Goal: Information Seeking & Learning: Learn about a topic

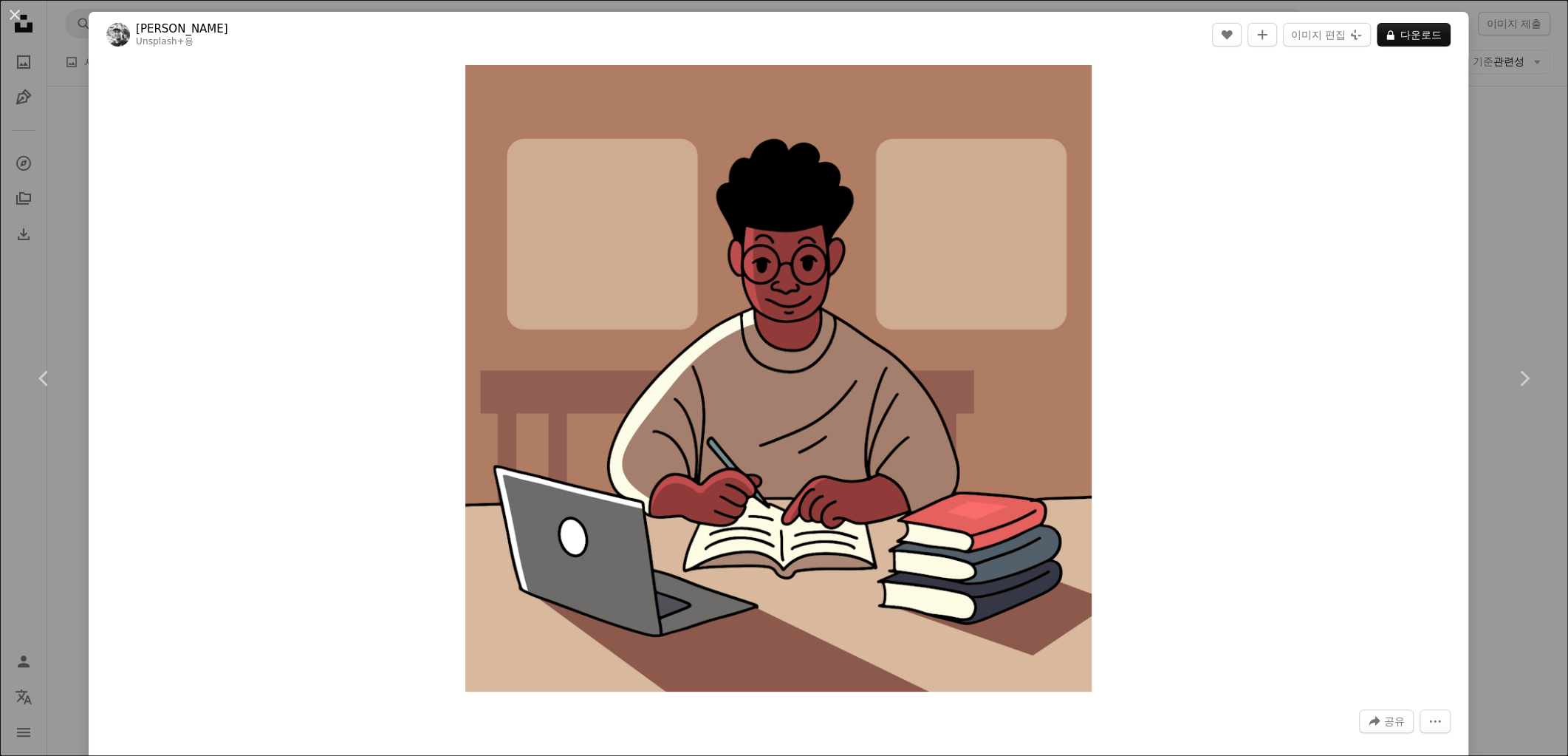
scroll to position [4321, 0]
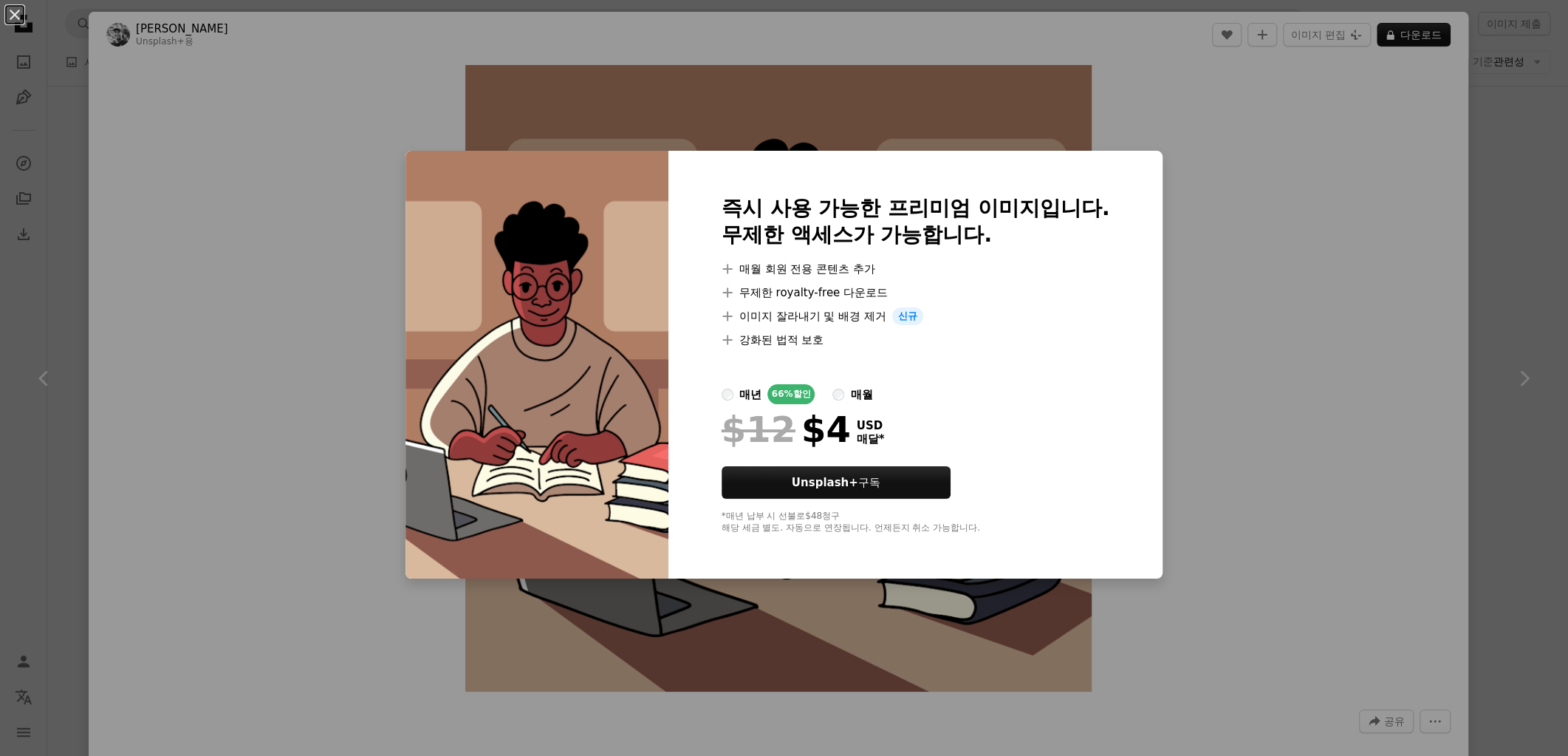
click at [1228, 169] on div "An X shape 즉시 사용 가능한 프리미엄 이미지입니다. 무제한 액세스가 가능합니다. A plus sign 매월 회원 전용 콘텐츠 추가 A…" at bounding box center [784, 378] width 1568 height 756
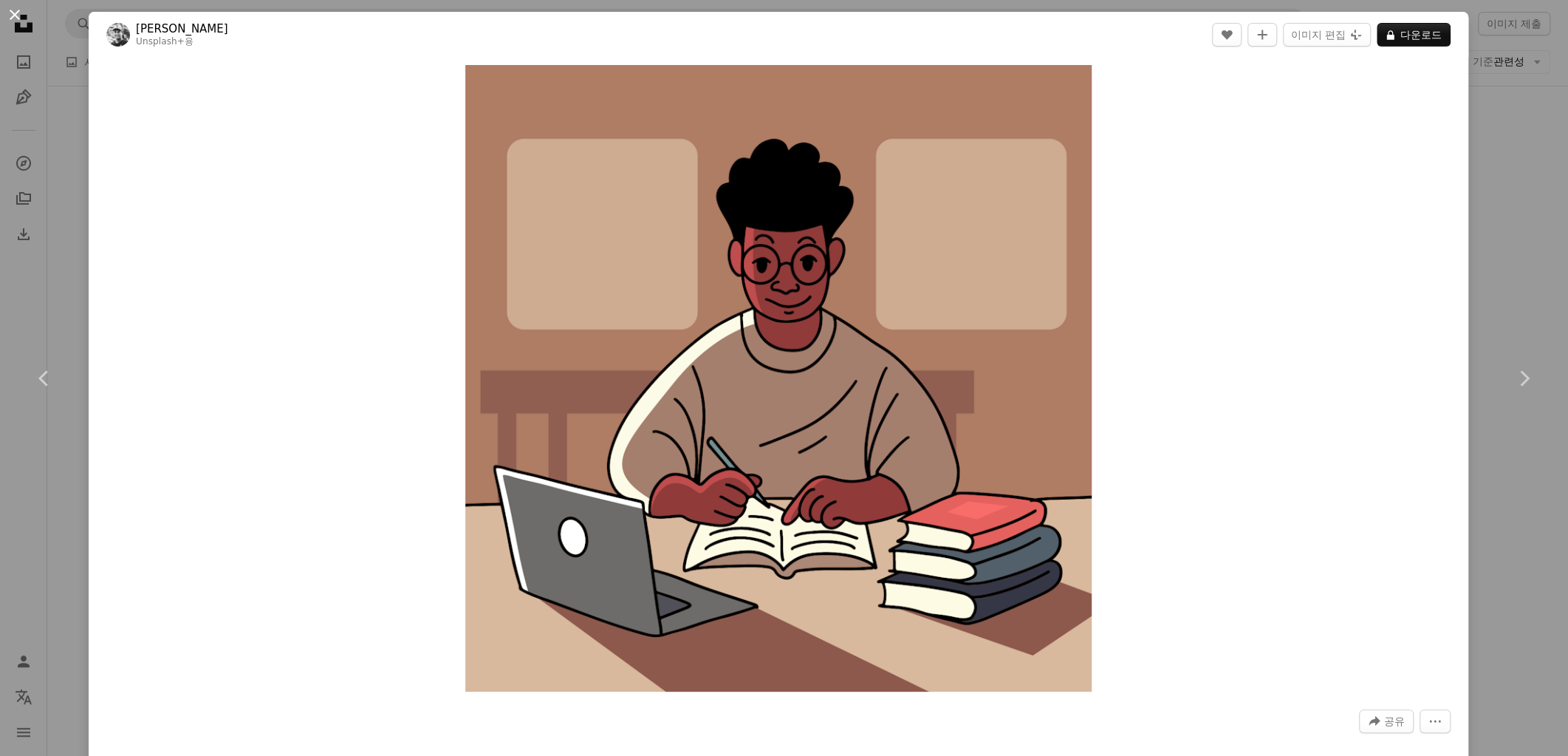
click at [14, 19] on button "An X shape" at bounding box center [14, 14] width 18 height 18
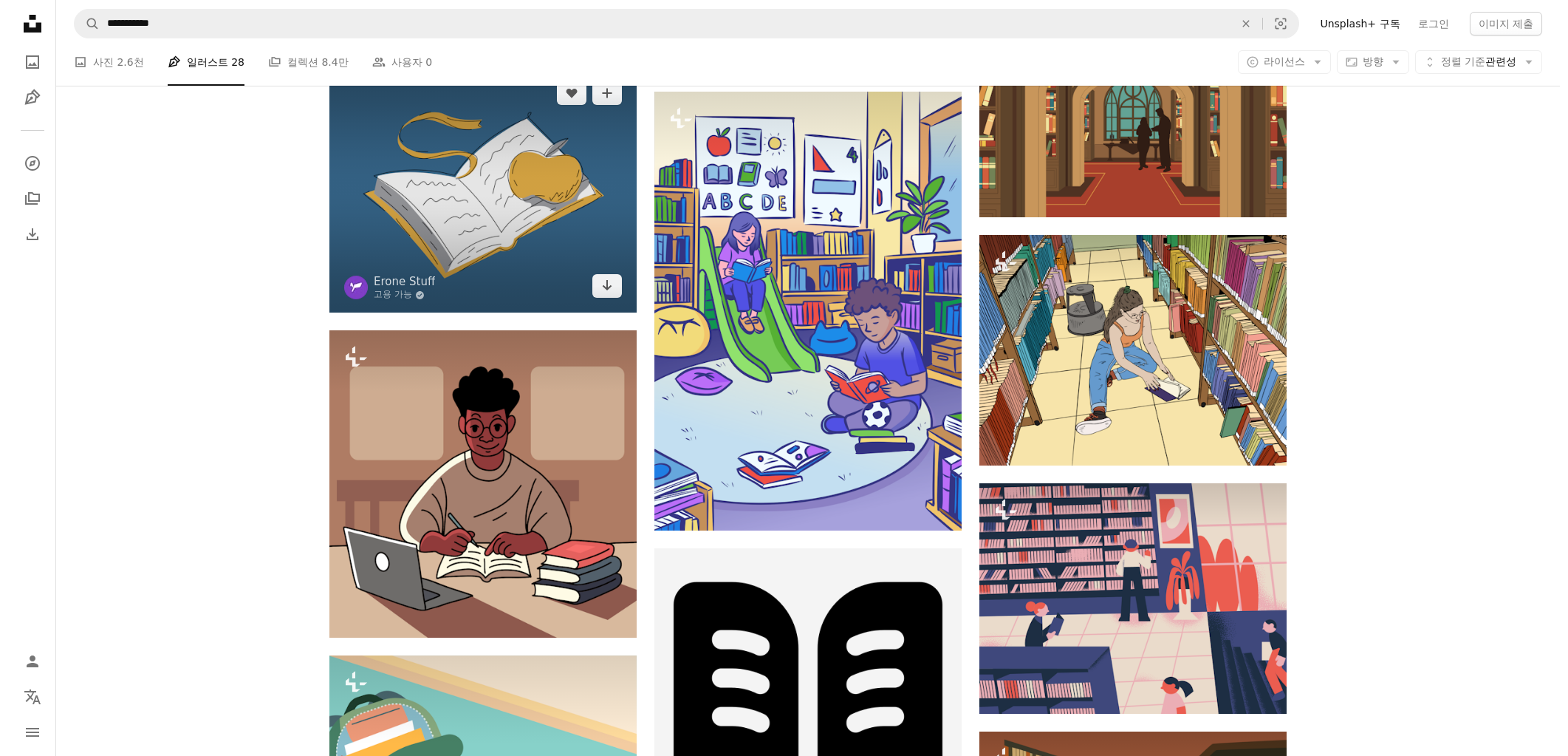
scroll to position [4210, 0]
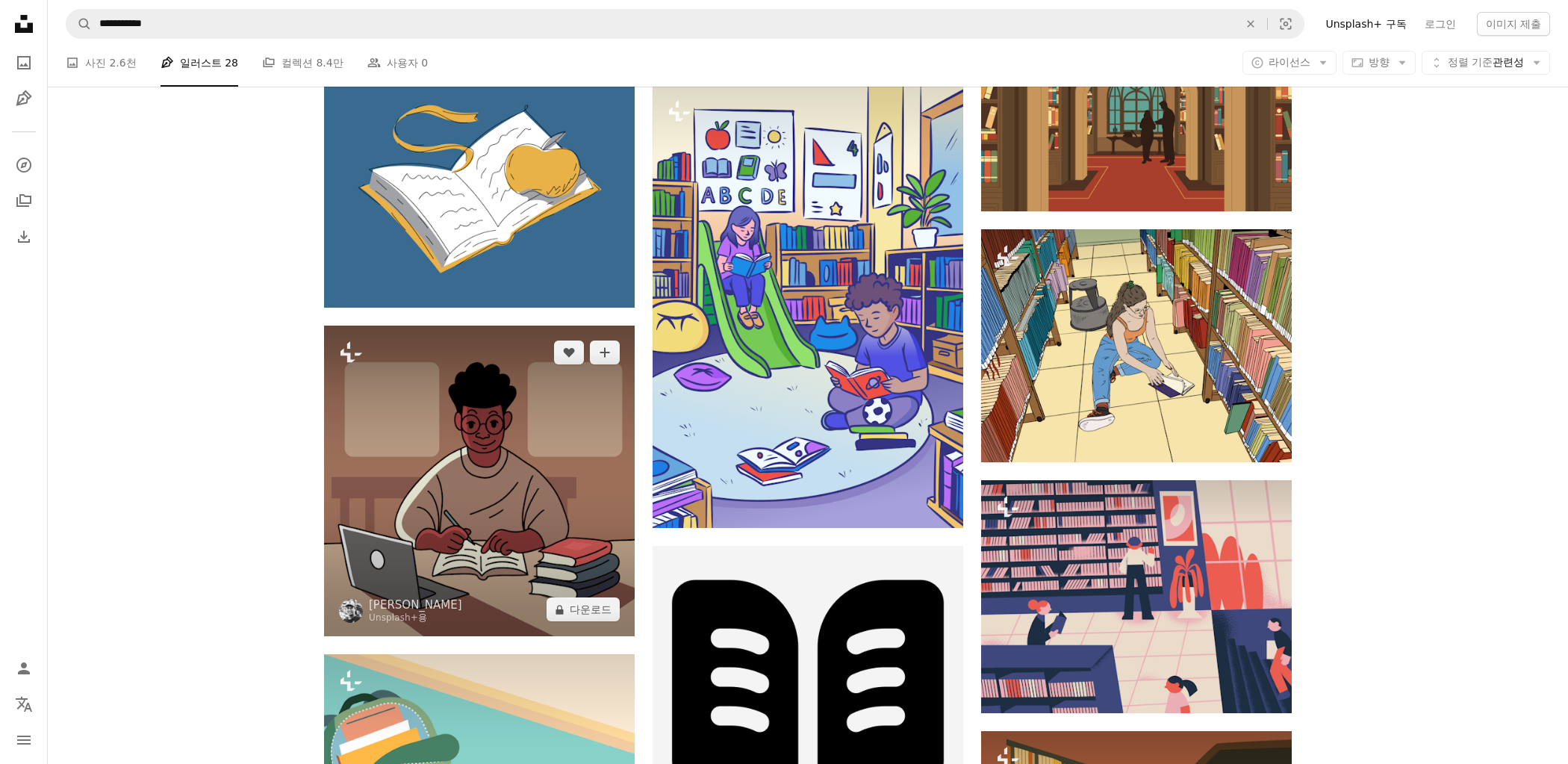
click at [478, 438] on img at bounding box center [479, 480] width 311 height 311
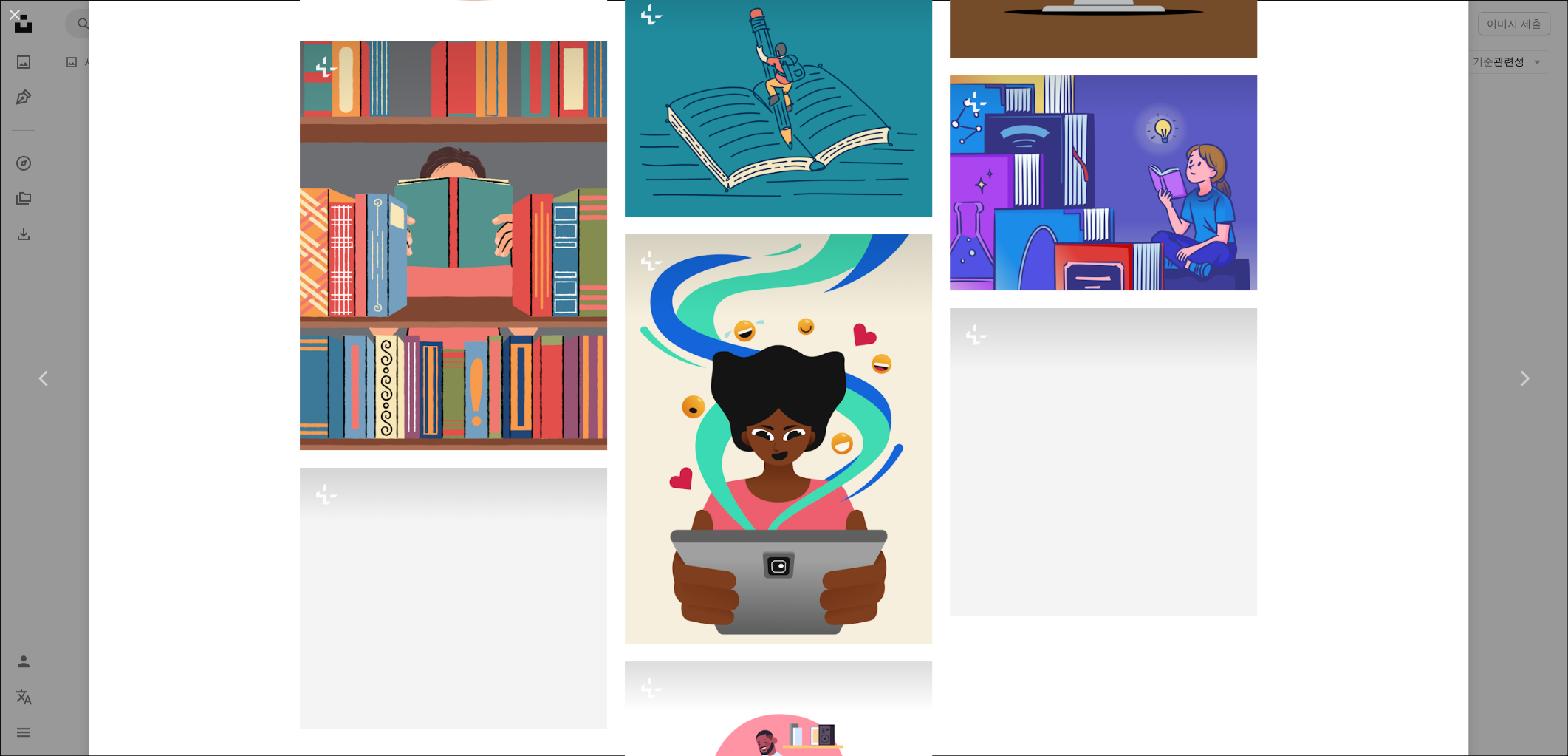
scroll to position [12695, 0]
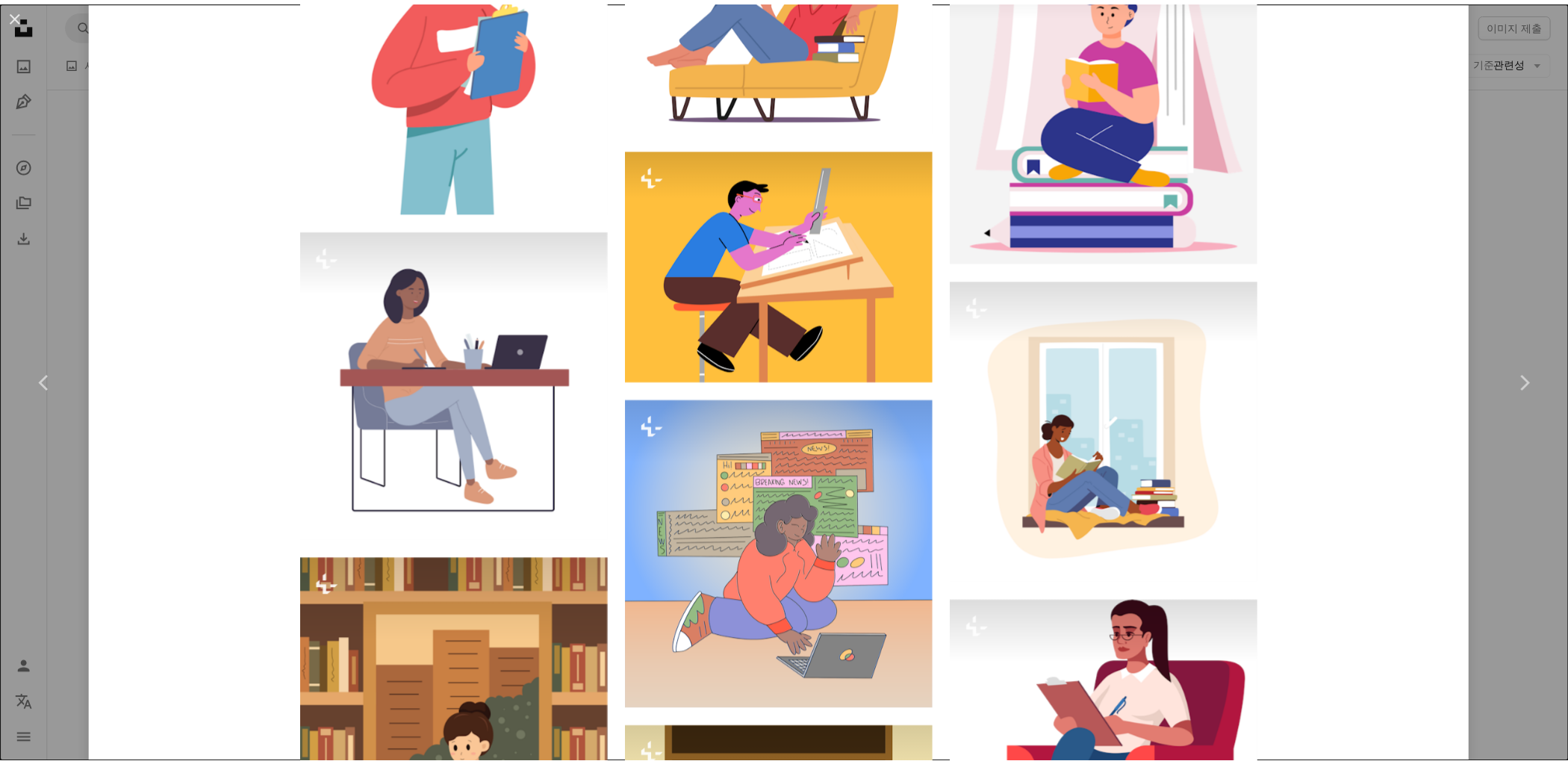
scroll to position [0, 0]
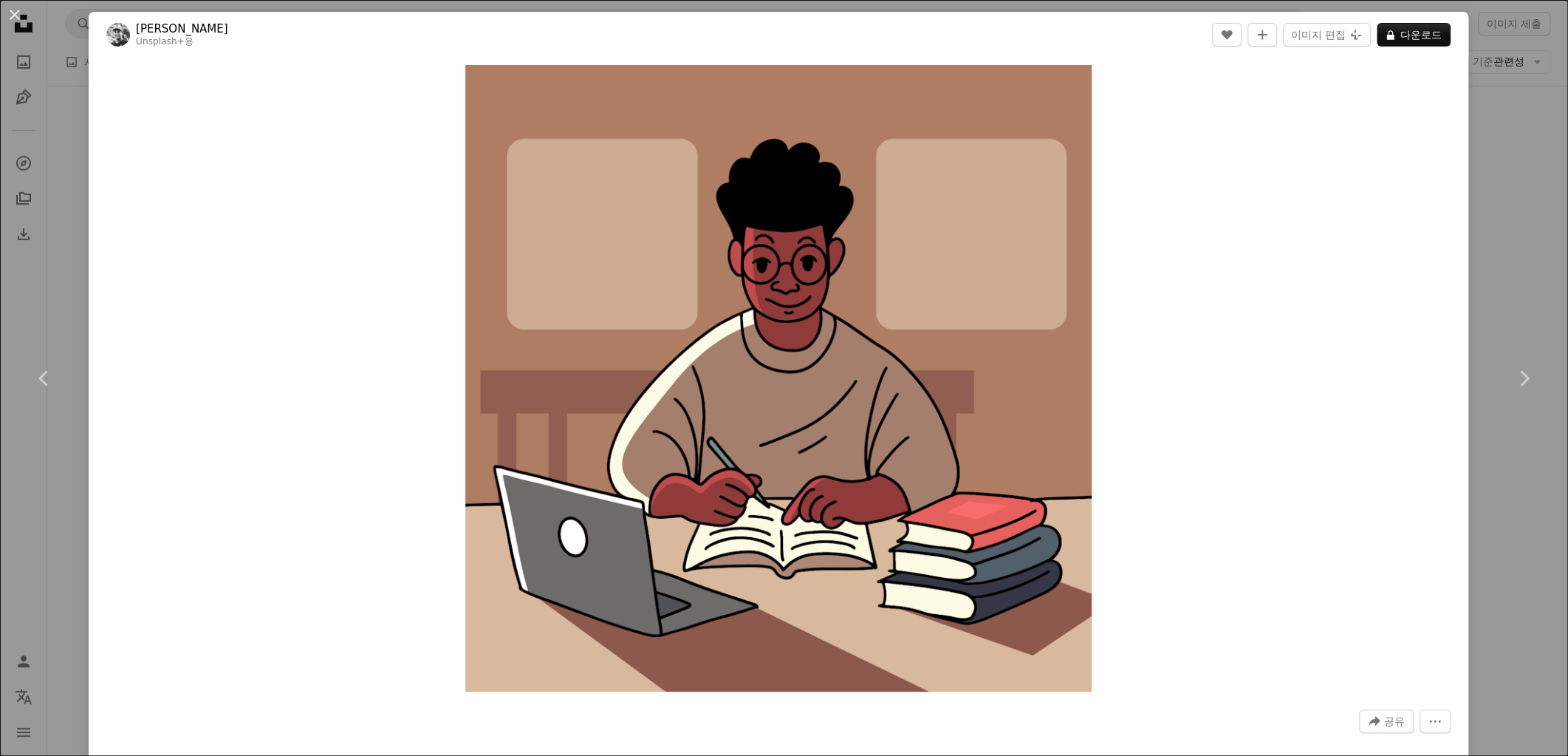
click at [16, 21] on button "An X shape" at bounding box center [14, 14] width 18 height 18
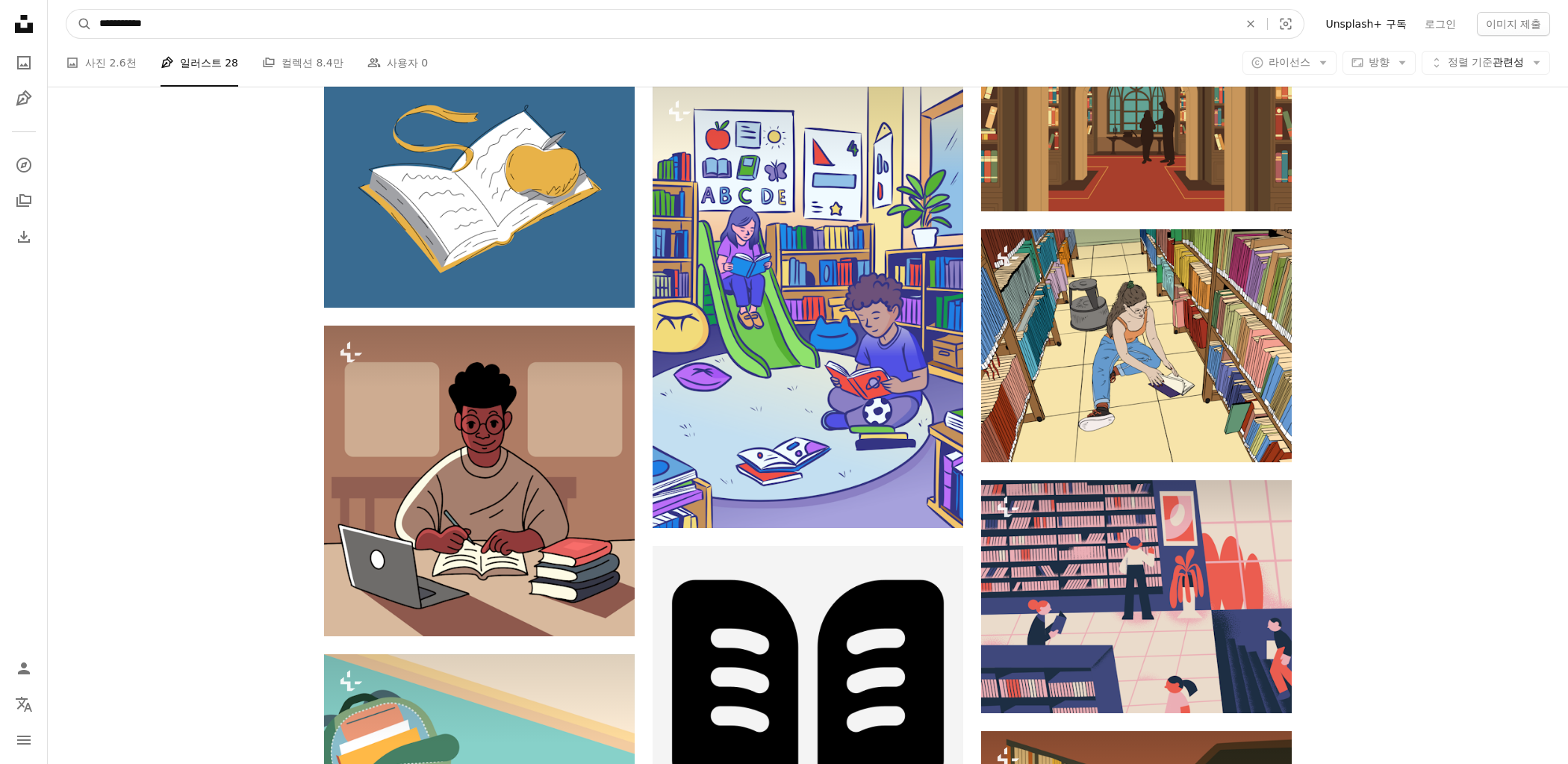
click at [416, 19] on input "**********" at bounding box center [663, 23] width 1143 height 28
type input "*****"
click at [66, 10] on button "A magnifying glass" at bounding box center [78, 23] width 25 height 28
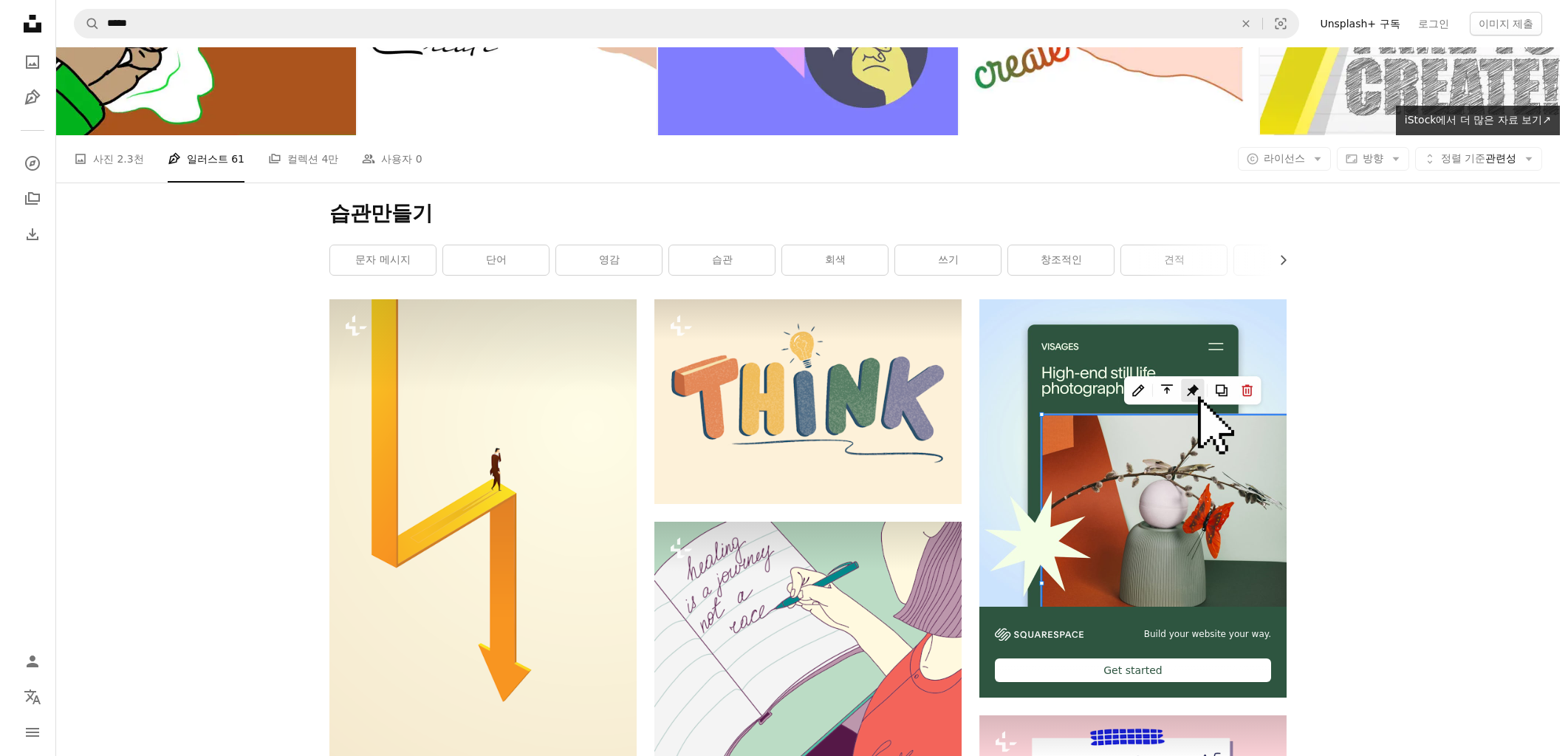
scroll to position [111, 0]
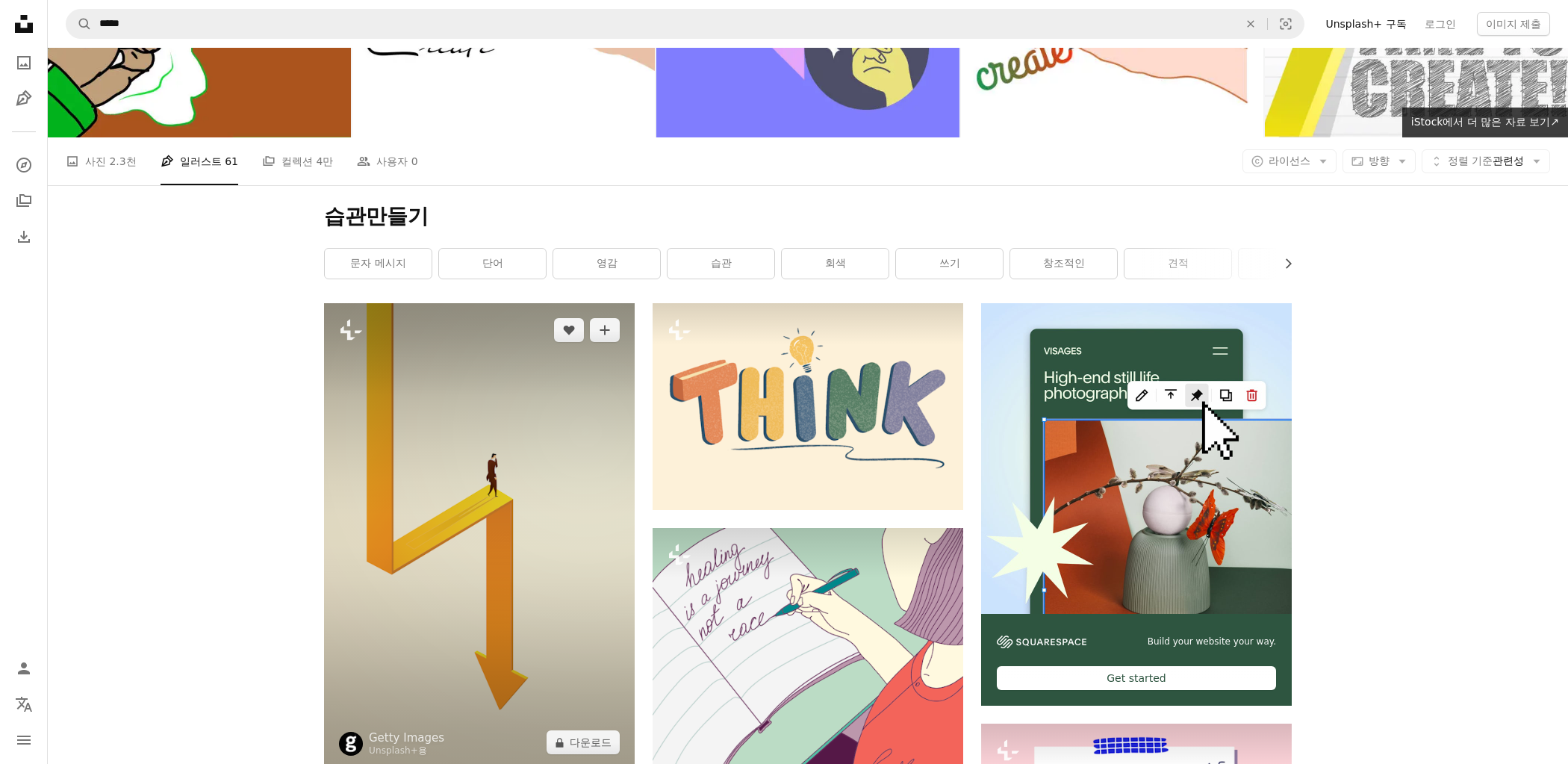
click at [548, 516] on img at bounding box center [479, 536] width 311 height 465
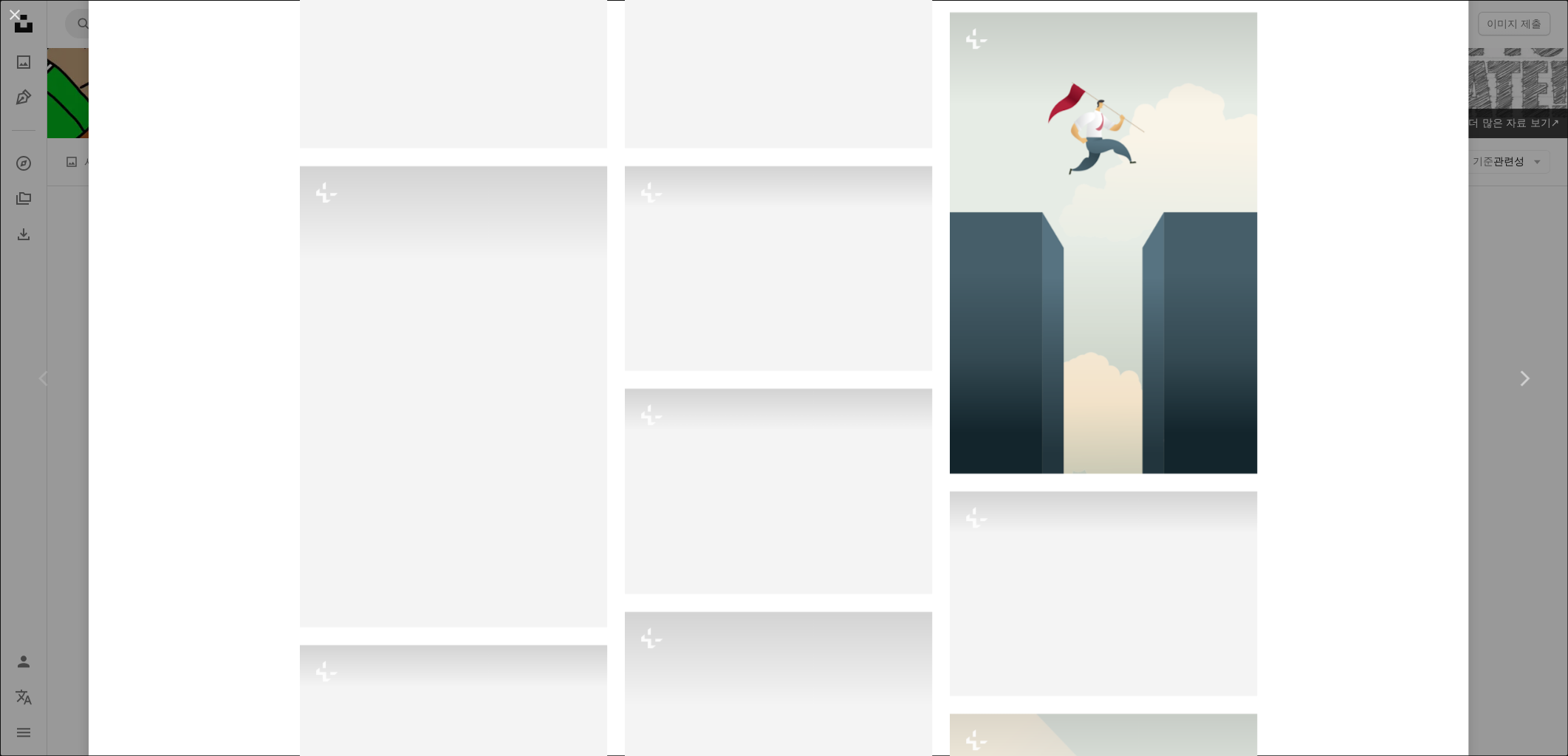
scroll to position [3878, 0]
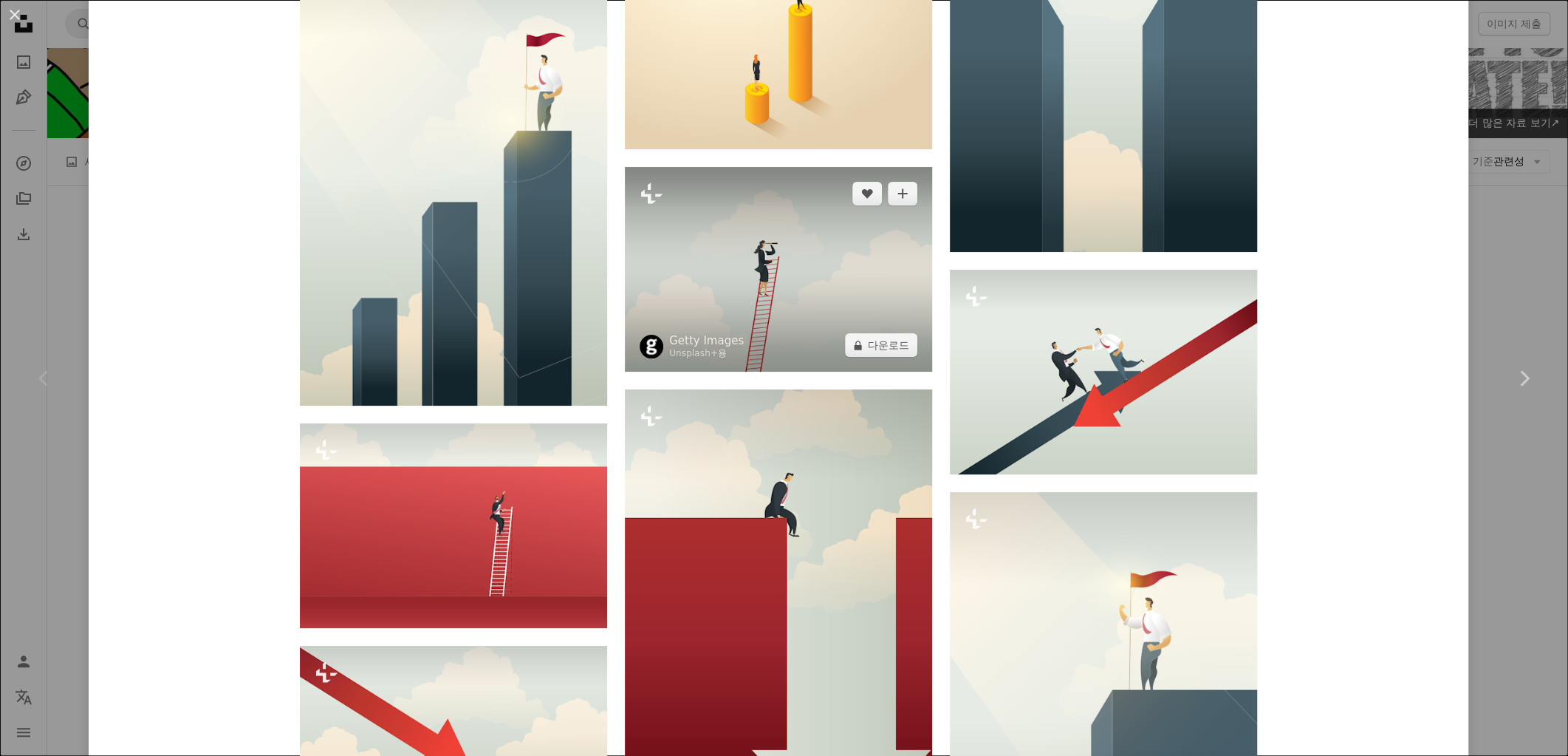
click at [815, 289] on img at bounding box center [778, 269] width 307 height 204
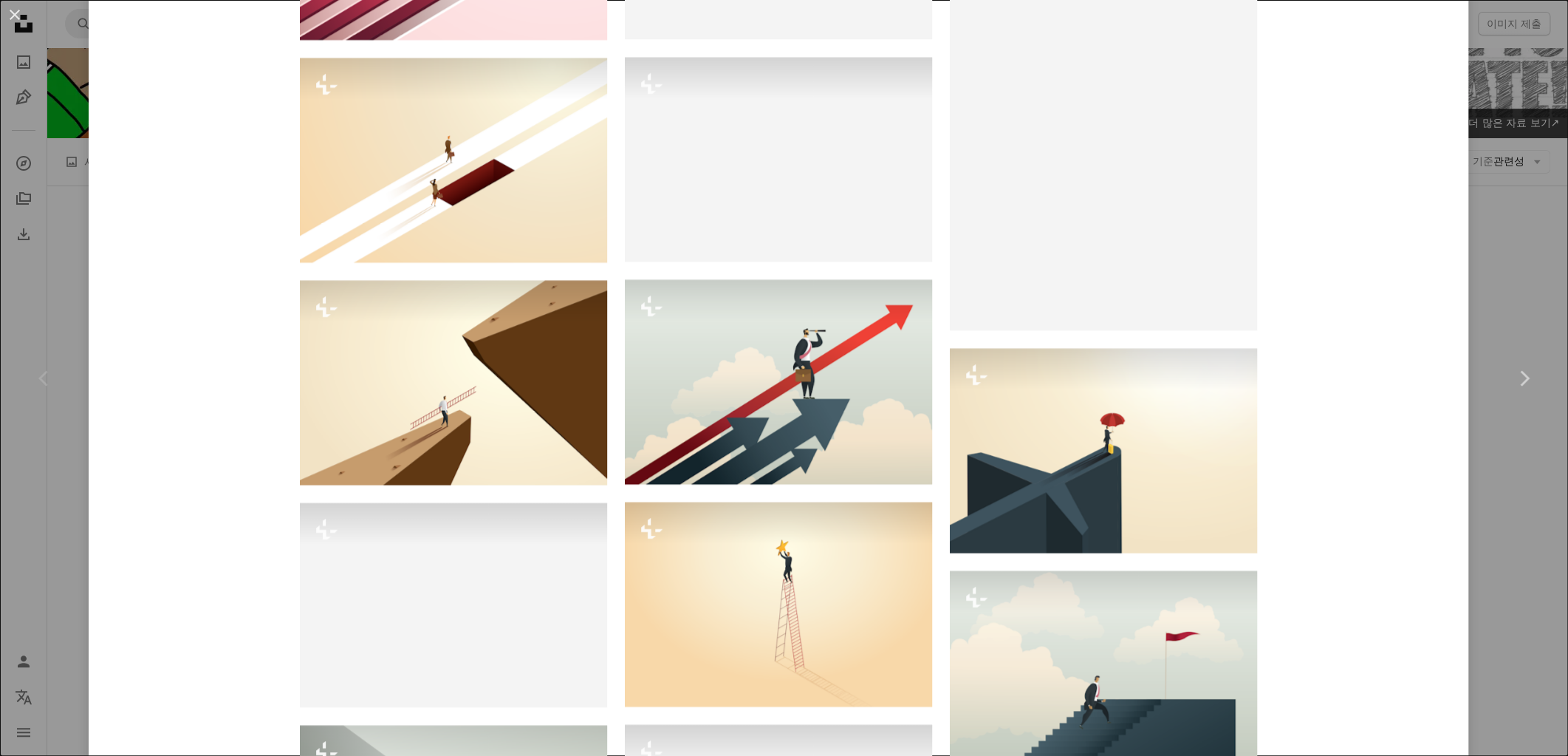
scroll to position [2216, 0]
